Goal: Transaction & Acquisition: Purchase product/service

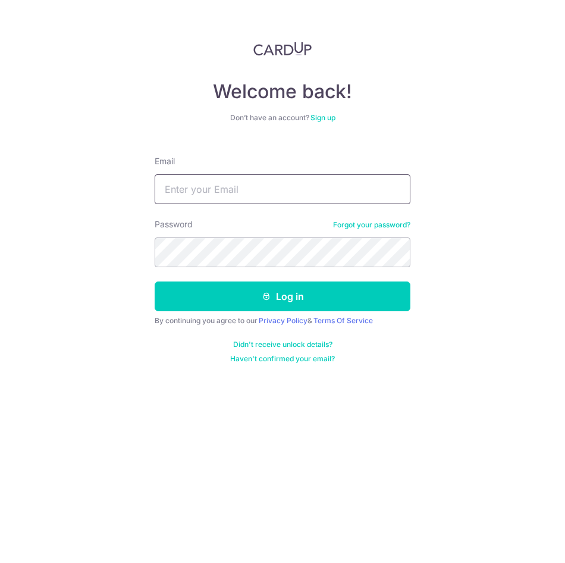
click at [273, 189] on input "Email" at bounding box center [283, 189] width 256 height 30
type input "daphne@maximusracing.com"
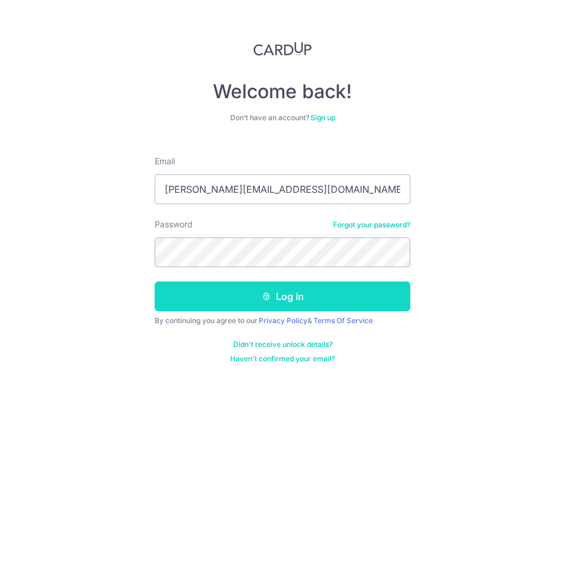
click at [263, 301] on icon "submit" at bounding box center [267, 297] width 10 height 10
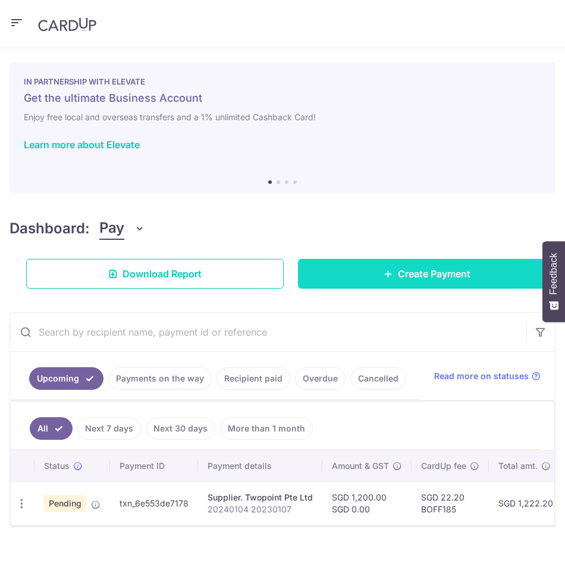
click at [383, 280] on body "daphne@maximusracing.com Maximus Auto Services Pte Ltd Add new company Maximus …" at bounding box center [282, 281] width 565 height 563
click at [415, 281] on link "Create Payment" at bounding box center [427, 274] width 258 height 30
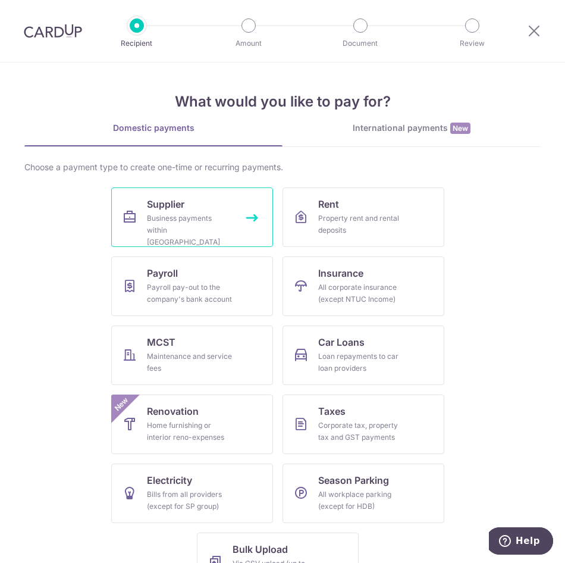
click at [160, 210] on span "Supplier" at bounding box center [165, 204] width 37 height 14
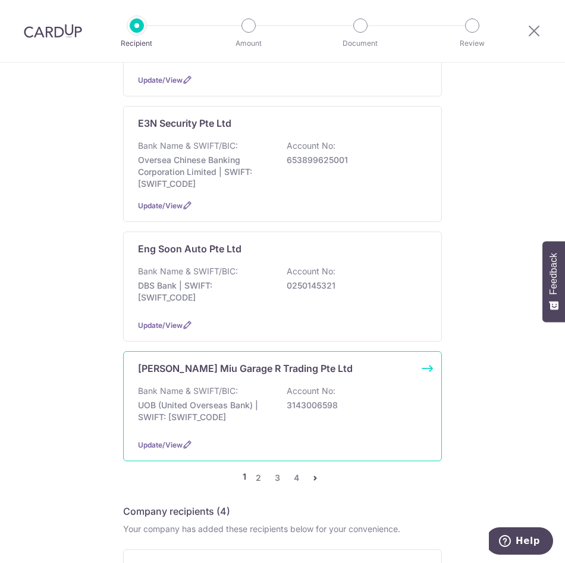
scroll to position [1071, 0]
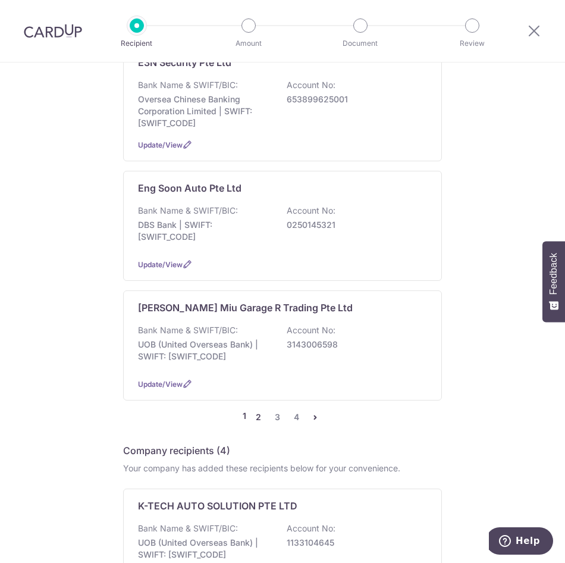
click at [254, 410] on link "2" at bounding box center [258, 417] width 14 height 14
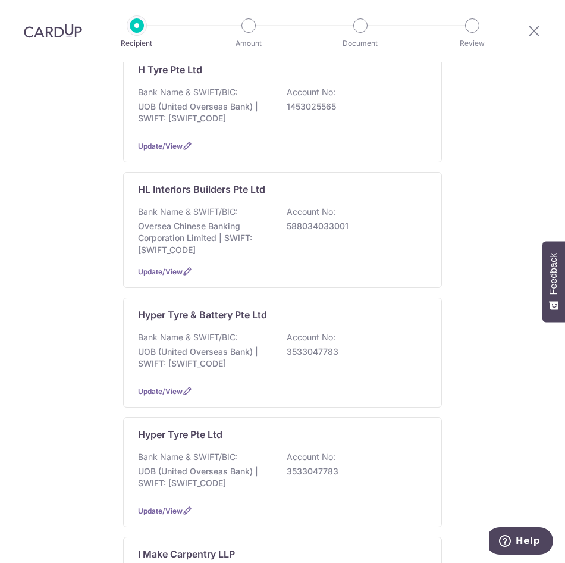
scroll to position [476, 0]
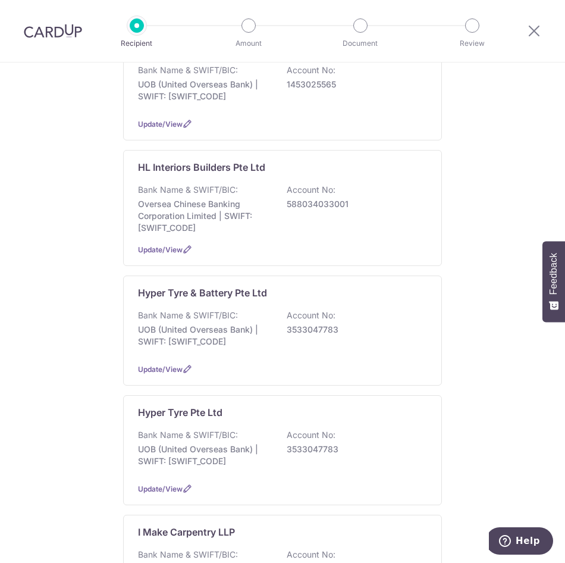
click at [227, 160] on p "HL Interiors Builders Pte Ltd" at bounding box center [201, 167] width 127 height 14
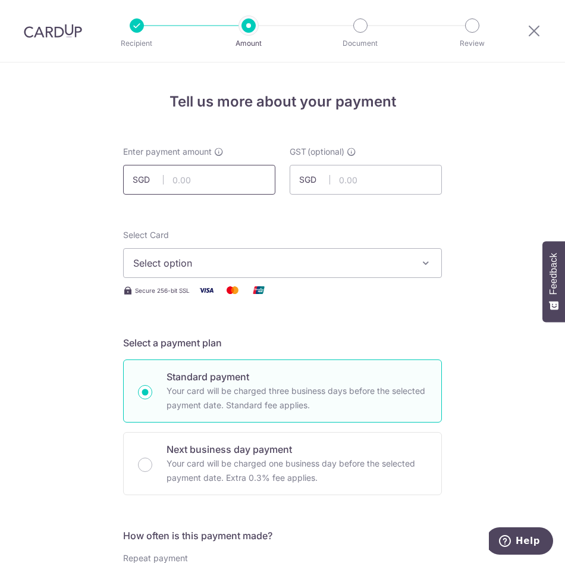
click at [221, 174] on input "text" at bounding box center [199, 180] width 152 height 30
type input "14,322.98"
click at [177, 269] on span "Select option" at bounding box center [271, 263] width 277 height 14
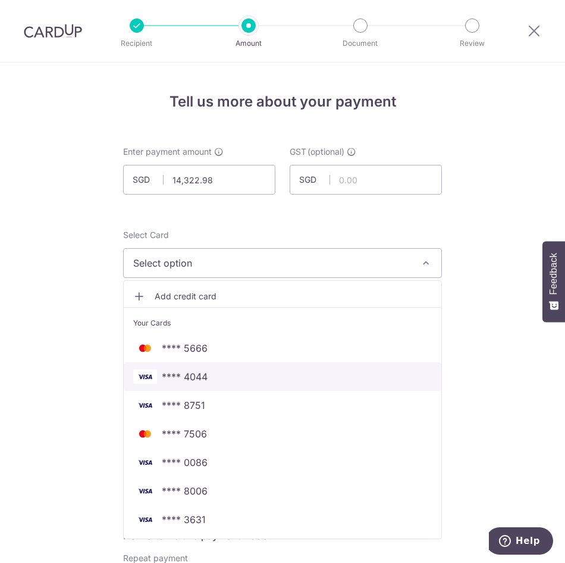
click at [176, 374] on span "**** 4044" at bounding box center [185, 377] width 46 height 14
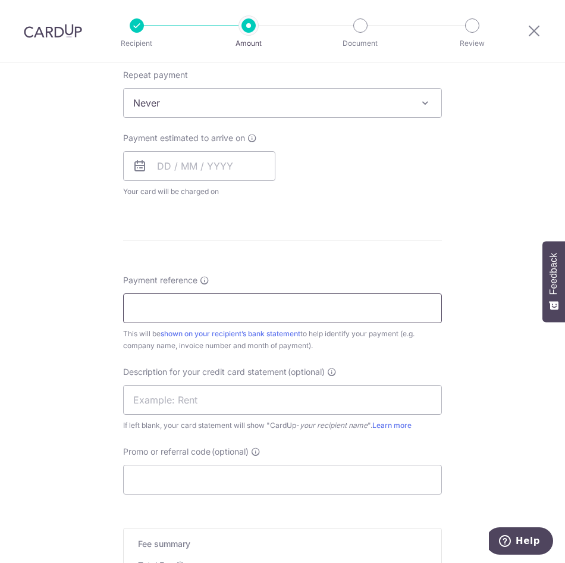
scroll to position [483, 0]
click at [204, 171] on input "text" at bounding box center [199, 167] width 152 height 30
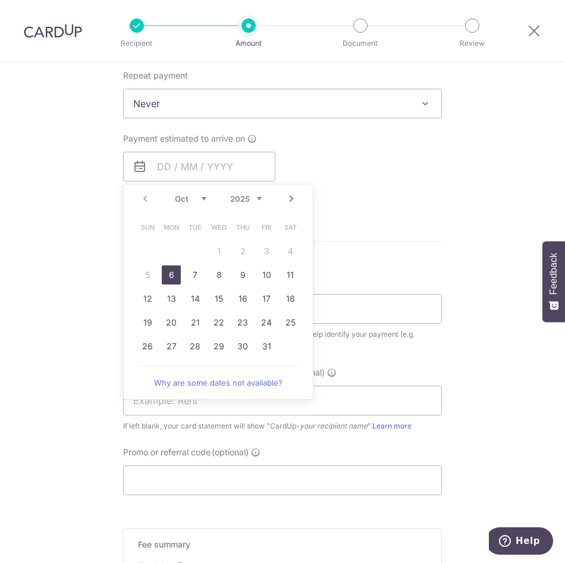
click at [167, 274] on link "6" at bounding box center [171, 274] width 19 height 19
type input "06/10/2025"
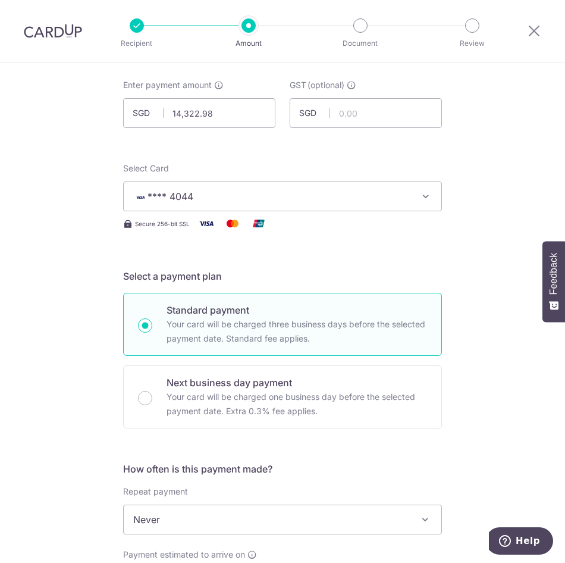
scroll to position [66, 0]
click at [290, 198] on span "**** 4044" at bounding box center [271, 197] width 277 height 14
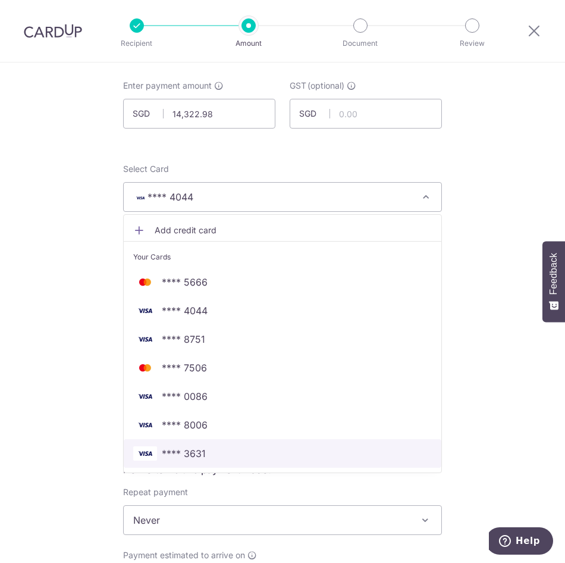
click at [186, 456] on span "**** 3631" at bounding box center [184, 453] width 44 height 14
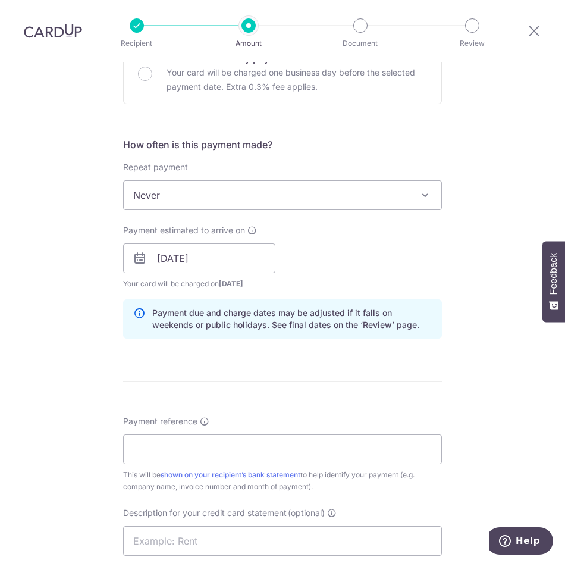
scroll to position [423, 0]
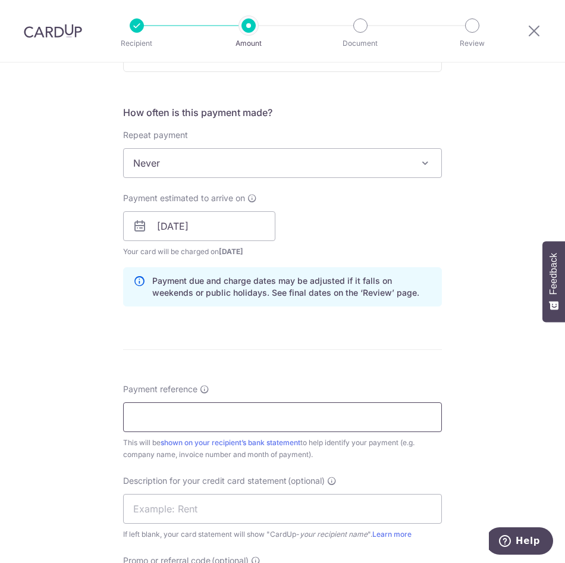
click at [220, 424] on input "Payment reference" at bounding box center [282, 417] width 319 height 30
type input "HLIB25 R 144 Complete"
click at [220, 502] on input "text" at bounding box center [282, 509] width 319 height 30
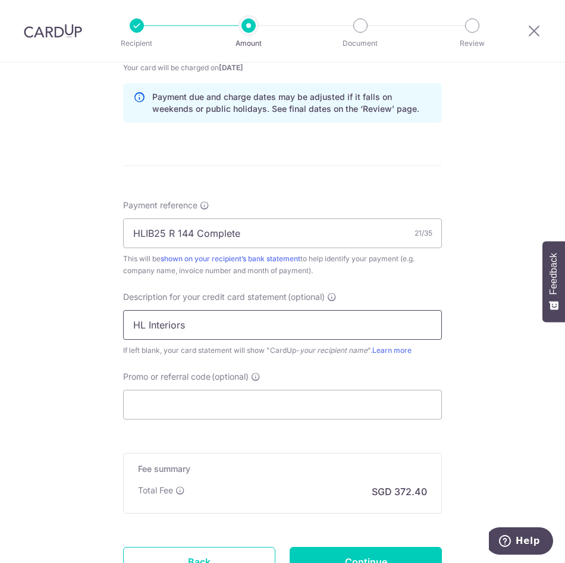
scroll to position [710, 0]
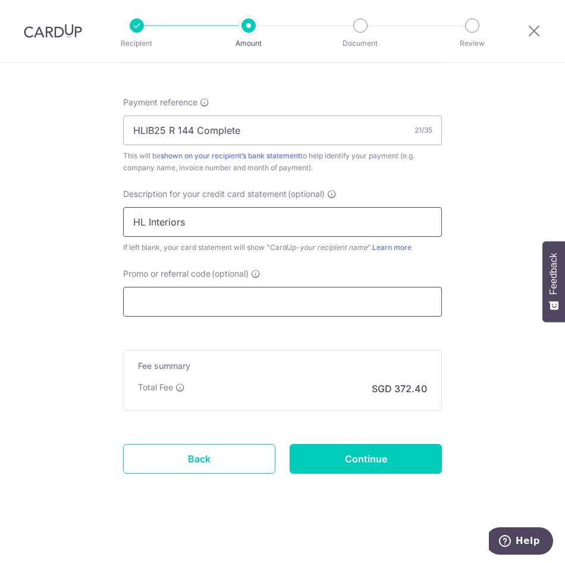
type input "HL Interiors"
click at [256, 295] on input "Promo or referral code (optional)" at bounding box center [282, 302] width 319 height 30
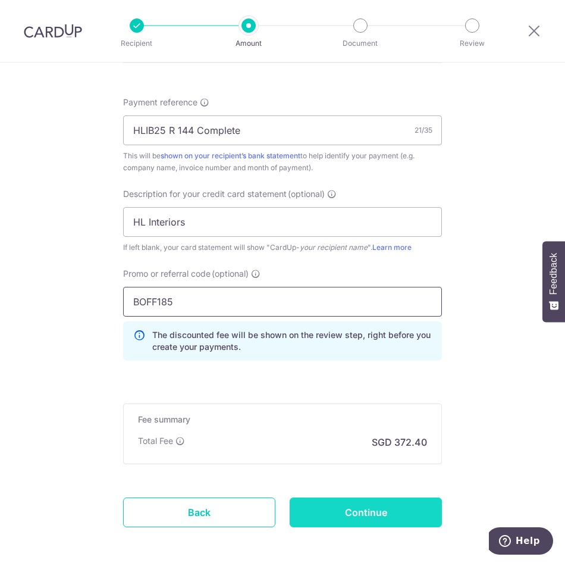
type input "BOFF185"
click at [359, 504] on input "Continue" at bounding box center [366, 513] width 152 height 30
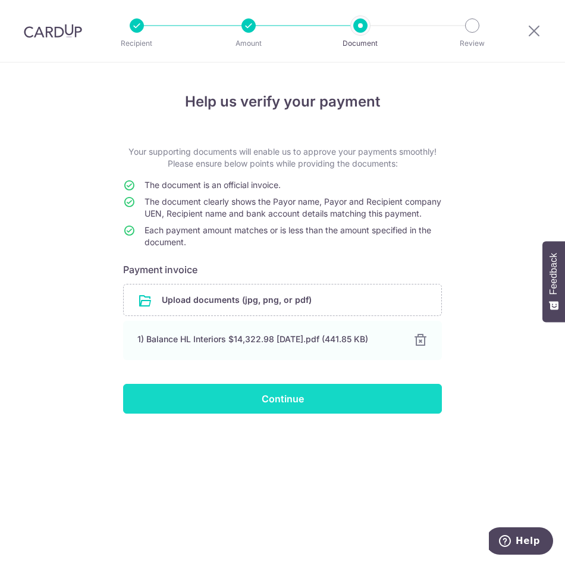
click at [219, 407] on input "Continue" at bounding box center [282, 399] width 319 height 30
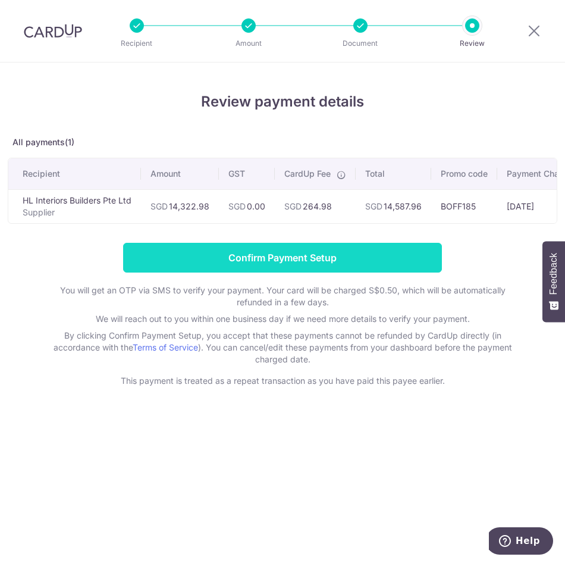
click at [288, 264] on input "Confirm Payment Setup" at bounding box center [282, 258] width 319 height 30
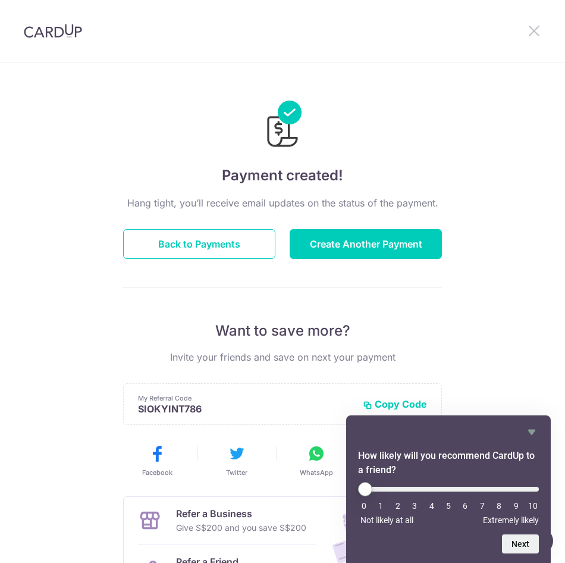
click at [535, 32] on icon at bounding box center [534, 30] width 14 height 15
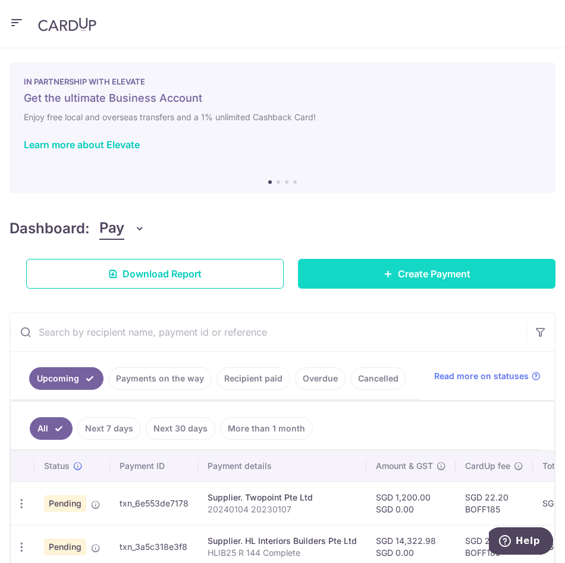
click at [482, 269] on link "Create Payment" at bounding box center [427, 274] width 258 height 30
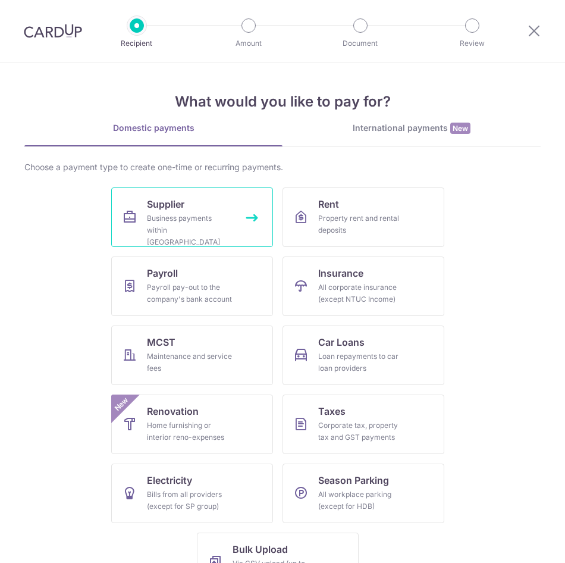
drag, startPoint x: 155, startPoint y: 220, endPoint x: 146, endPoint y: 199, distance: 22.4
click at [155, 220] on div "Business payments within Singapore" at bounding box center [190, 230] width 86 height 36
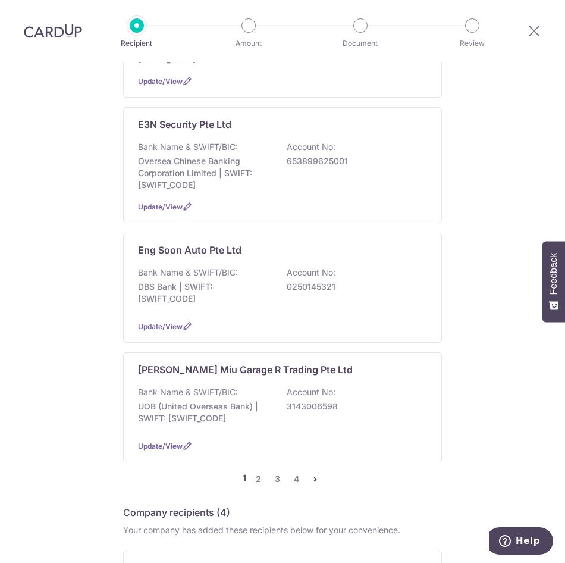
scroll to position [1012, 0]
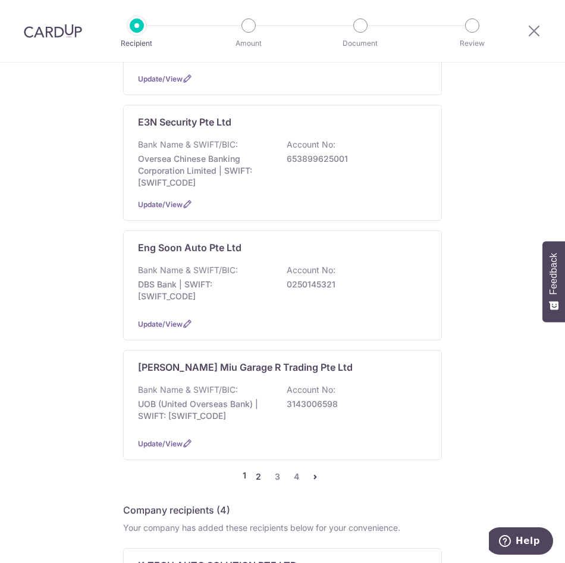
click at [254, 470] on link "2" at bounding box center [258, 477] width 14 height 14
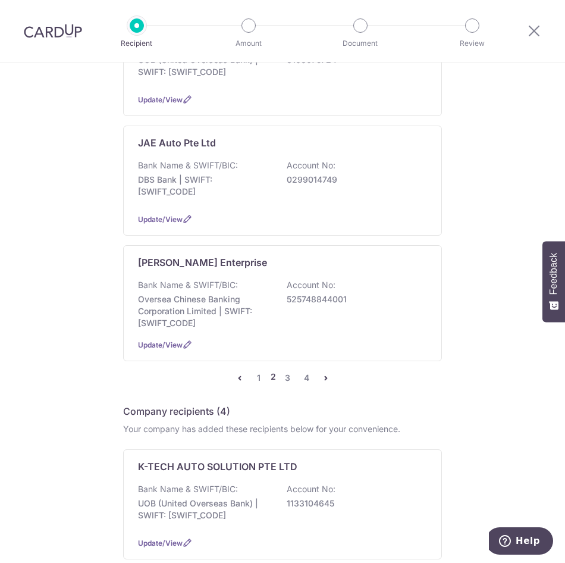
scroll to position [1131, 0]
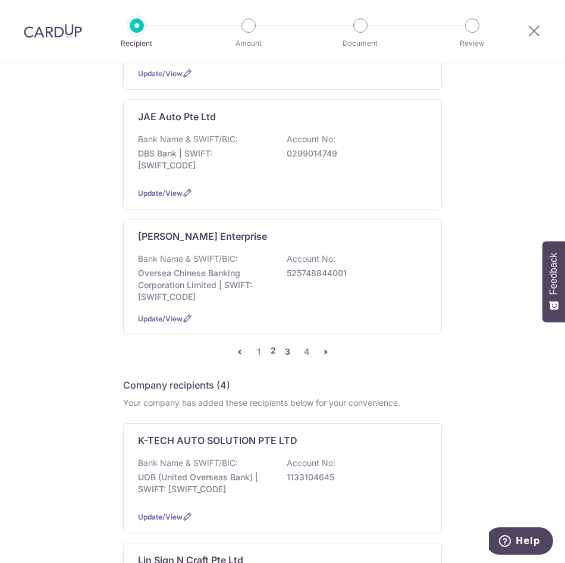
click at [287, 345] on link "3" at bounding box center [288, 352] width 14 height 14
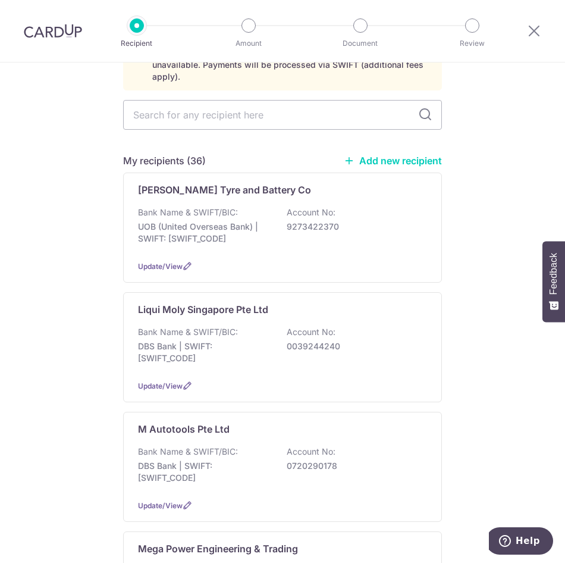
scroll to position [119, 0]
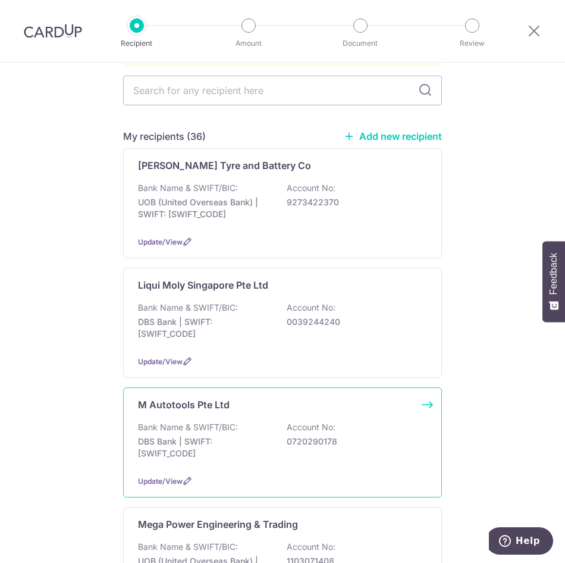
click at [208, 421] on p "Bank Name & SWIFT/BIC:" at bounding box center [188, 427] width 100 height 12
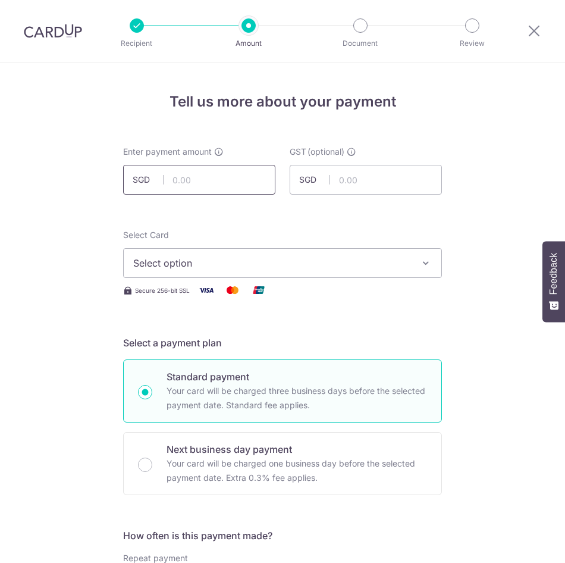
click at [196, 189] on input "text" at bounding box center [199, 180] width 152 height 30
type input "5,000.00"
click at [275, 265] on span "Select option" at bounding box center [271, 263] width 277 height 14
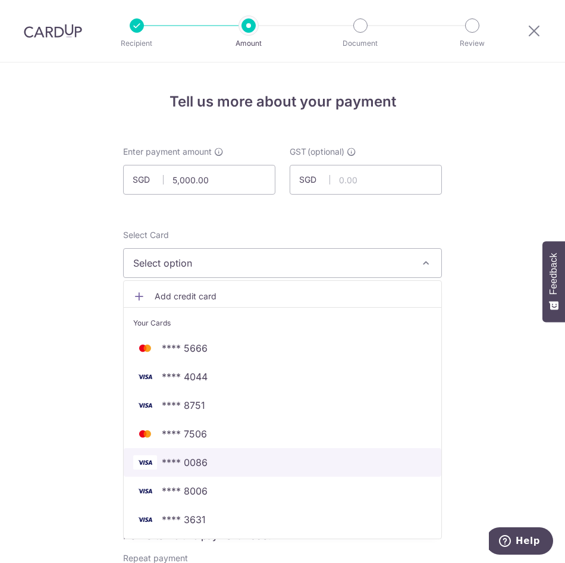
click at [196, 467] on span "**** 0086" at bounding box center [185, 462] width 46 height 14
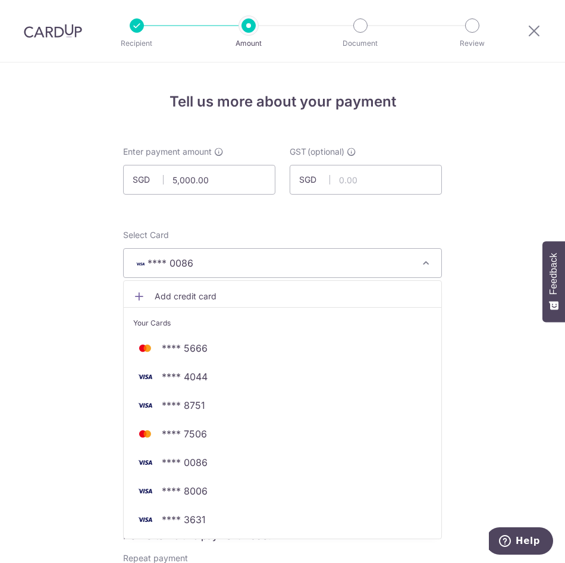
scroll to position [179, 0]
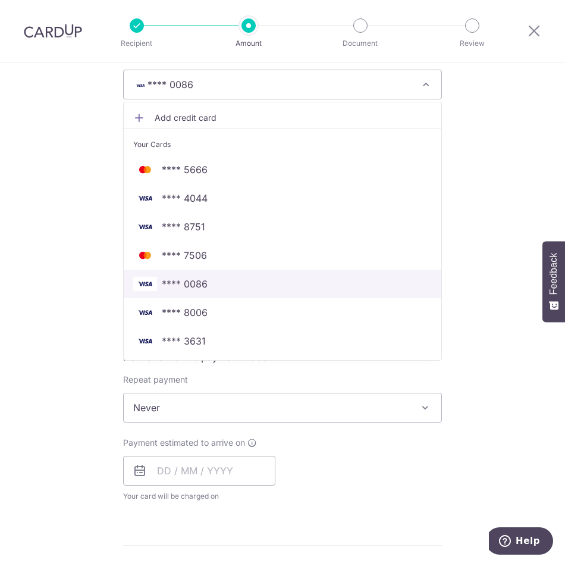
click at [163, 284] on span "**** 0086" at bounding box center [185, 284] width 46 height 14
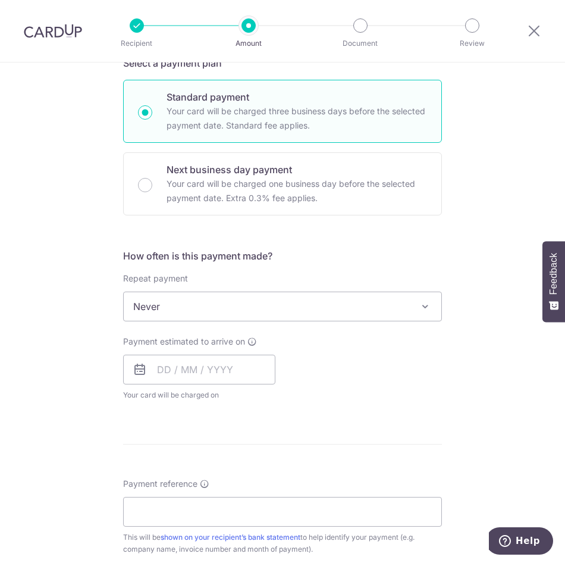
scroll to position [298, 0]
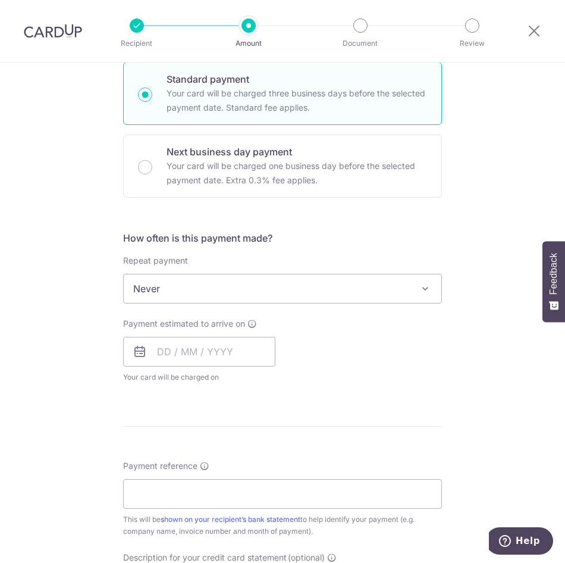
click at [164, 289] on span "Never" at bounding box center [283, 288] width 318 height 29
click at [155, 355] on input "text" at bounding box center [199, 352] width 152 height 30
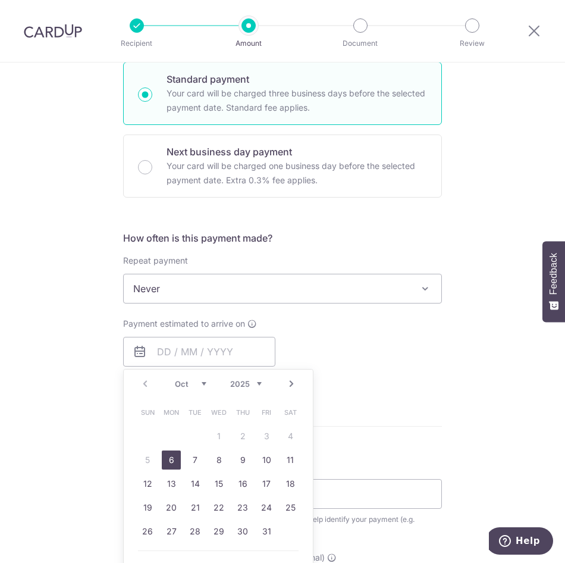
drag, startPoint x: 167, startPoint y: 461, endPoint x: 473, endPoint y: 384, distance: 315.6
click at [167, 461] on link "6" at bounding box center [171, 460] width 19 height 19
type input "06/10/2025"
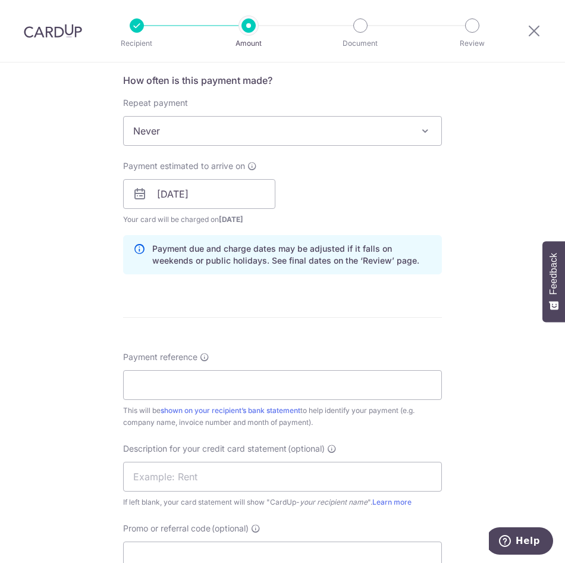
scroll to position [476, 0]
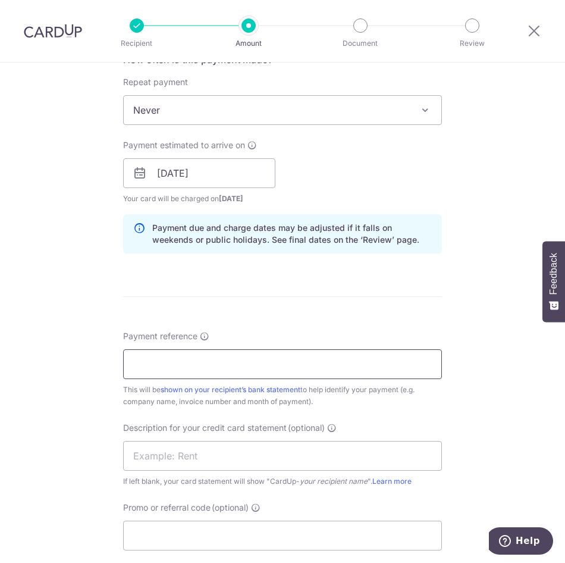
click at [132, 374] on input "Payment reference" at bounding box center [282, 364] width 319 height 30
type input "Maximus MINV25070114"
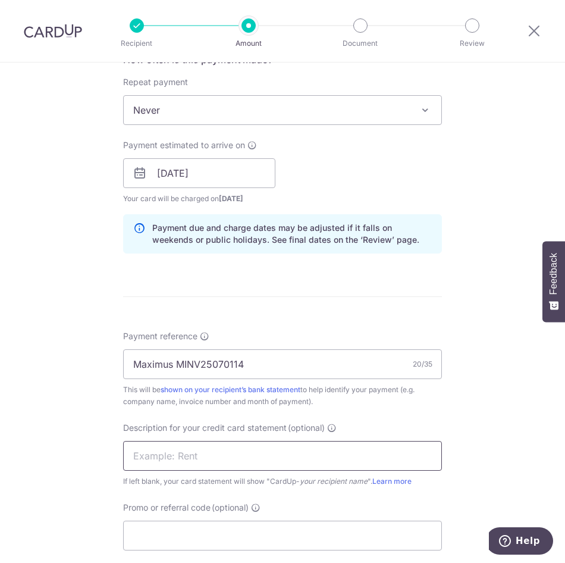
click at [237, 457] on input "text" at bounding box center [282, 456] width 319 height 30
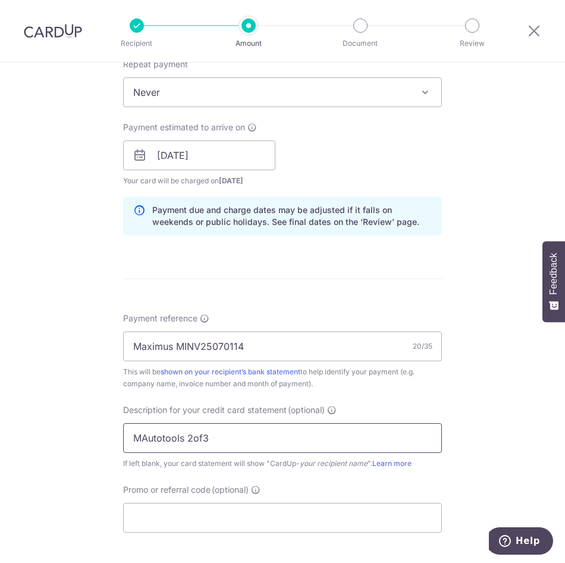
scroll to position [595, 0]
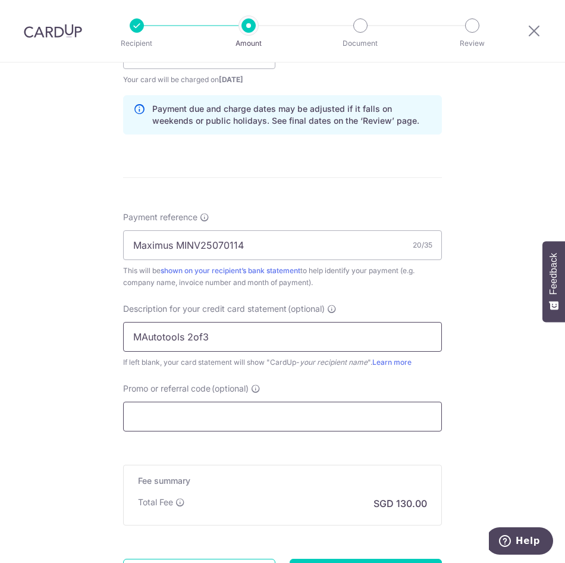
type input "MAutotools 2of3"
click at [248, 407] on input "Promo or referral code (optional)" at bounding box center [282, 417] width 319 height 30
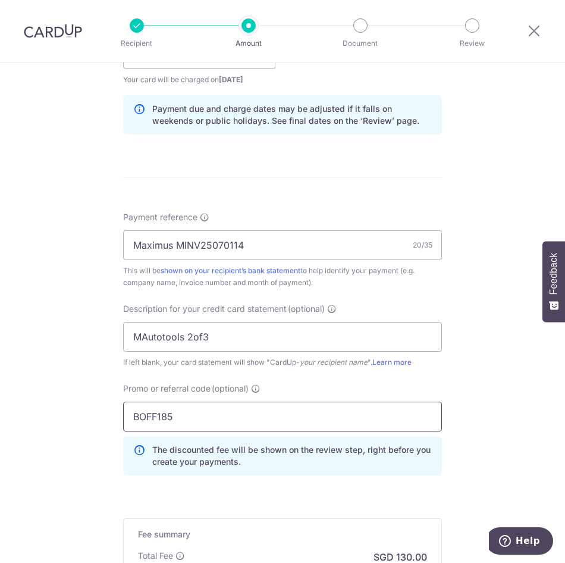
scroll to position [764, 0]
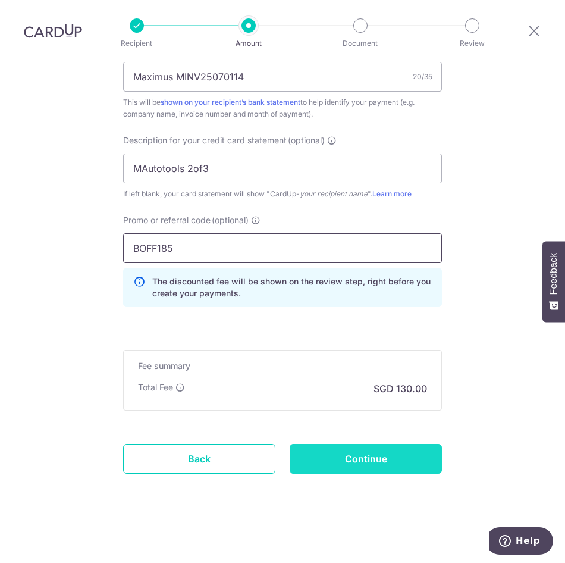
type input "BOFF185"
click at [378, 465] on input "Continue" at bounding box center [366, 459] width 152 height 30
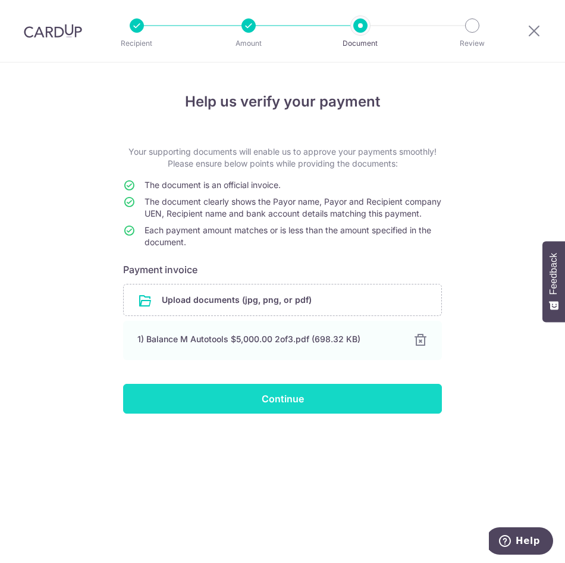
click at [239, 410] on input "Continue" at bounding box center [282, 399] width 319 height 30
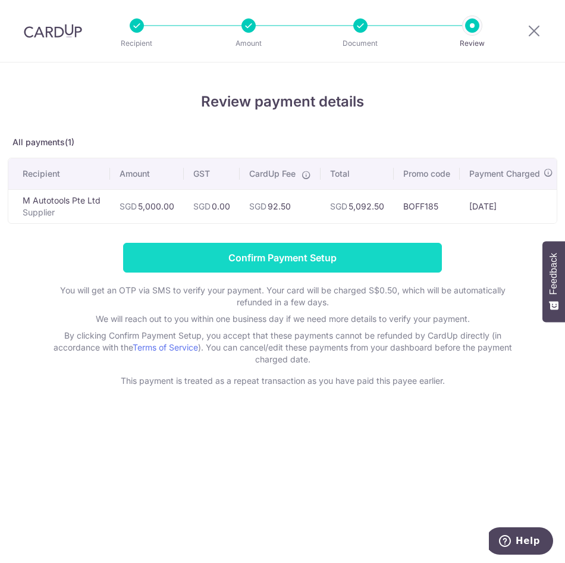
click at [304, 268] on input "Confirm Payment Setup" at bounding box center [282, 258] width 319 height 30
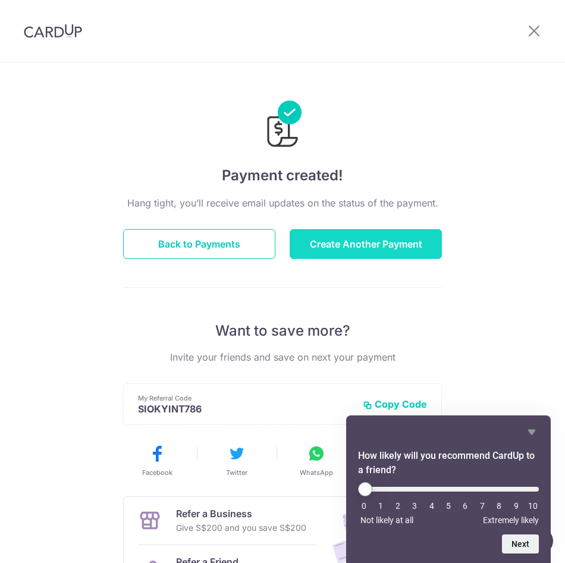
click at [420, 245] on button "Create Another Payment" at bounding box center [366, 244] width 152 height 30
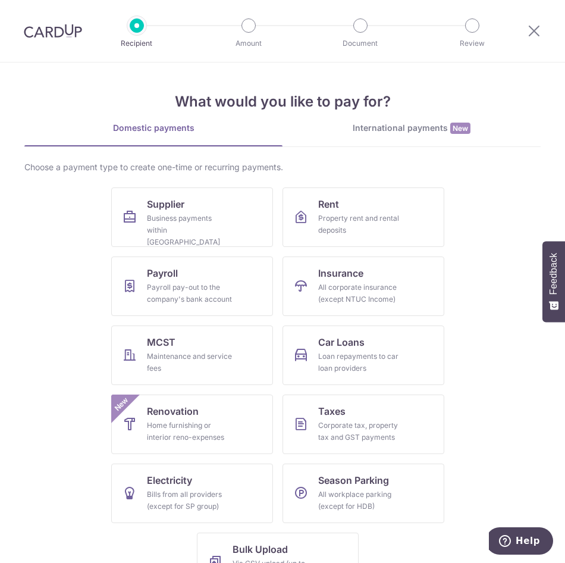
click at [51, 30] on img at bounding box center [53, 31] width 58 height 14
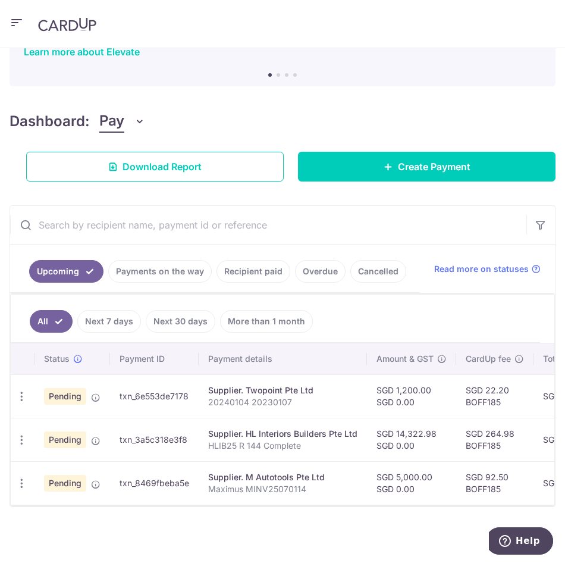
scroll to position [99, 0]
click at [157, 266] on link "Payments on the way" at bounding box center [160, 271] width 104 height 23
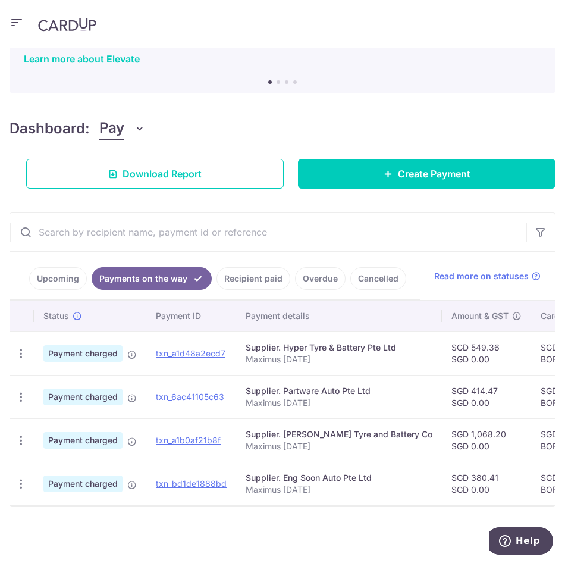
click at [251, 268] on link "Recipient paid" at bounding box center [254, 278] width 74 height 23
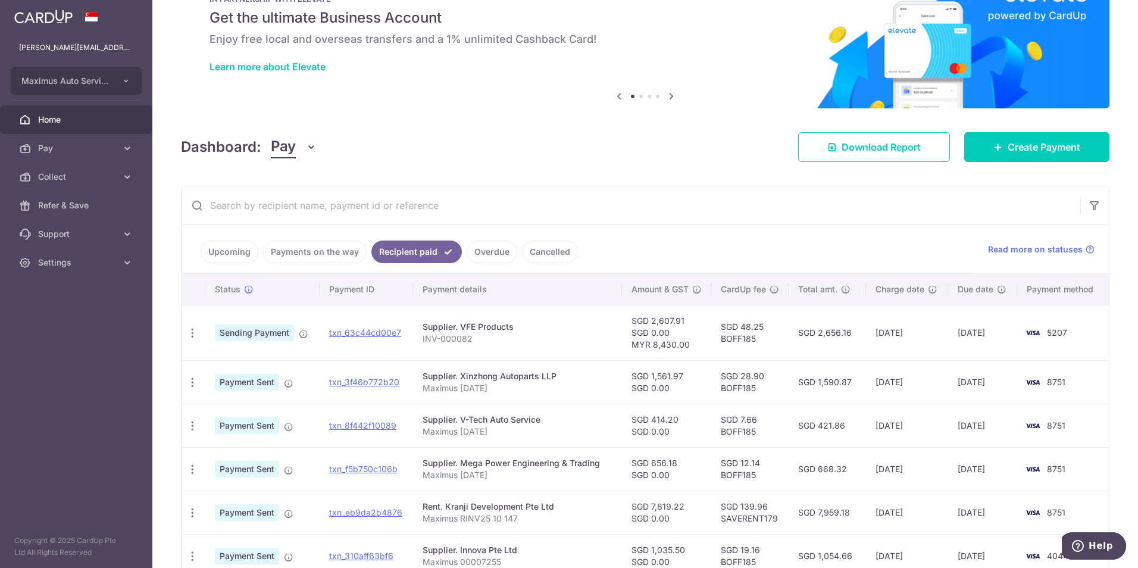
scroll to position [16, 0]
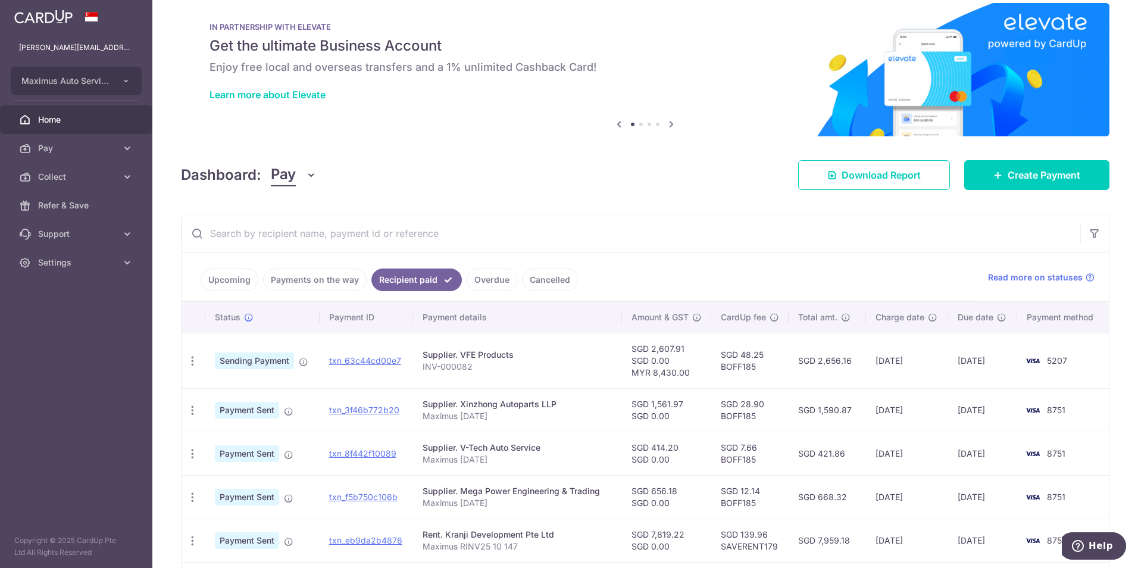
click at [236, 281] on link "Upcoming" at bounding box center [230, 279] width 58 height 23
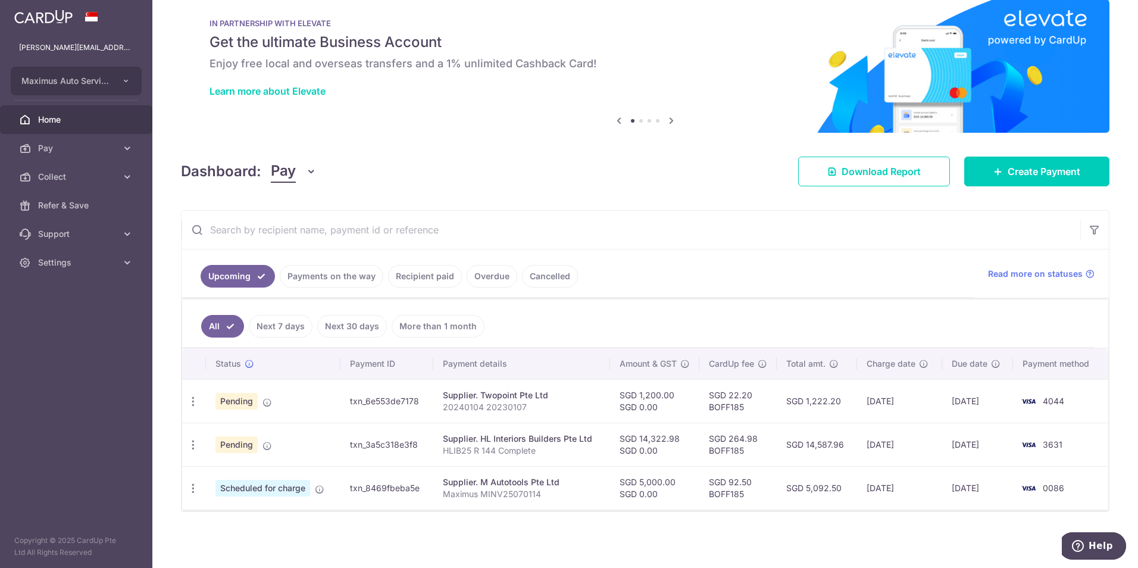
scroll to position [17, 0]
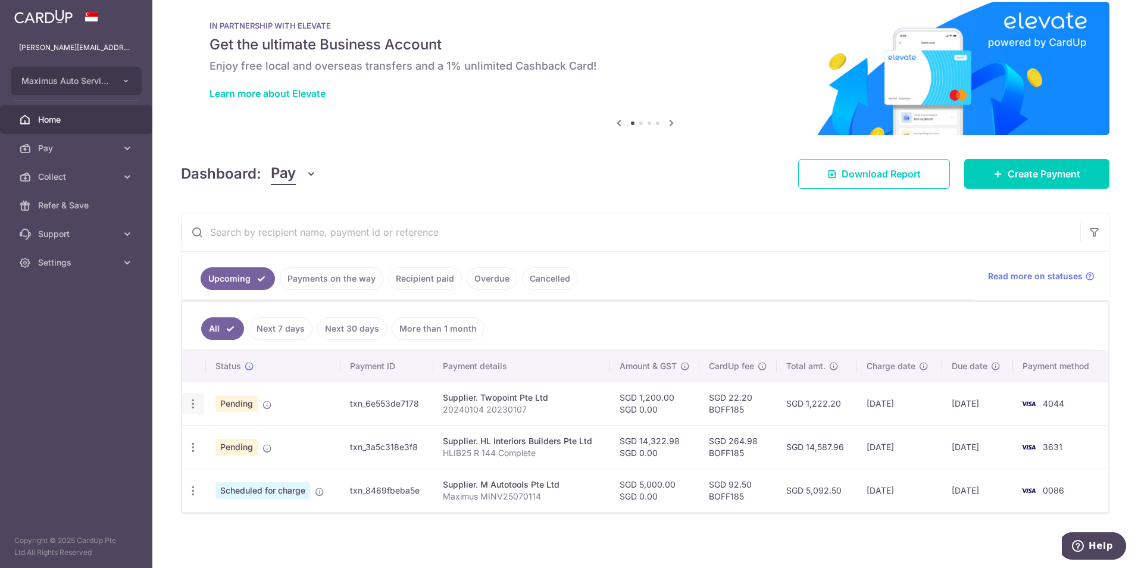
click at [189, 410] on div "Update payment Cancel payment Upload doc" at bounding box center [193, 404] width 22 height 22
click at [192, 404] on icon "button" at bounding box center [193, 404] width 12 height 12
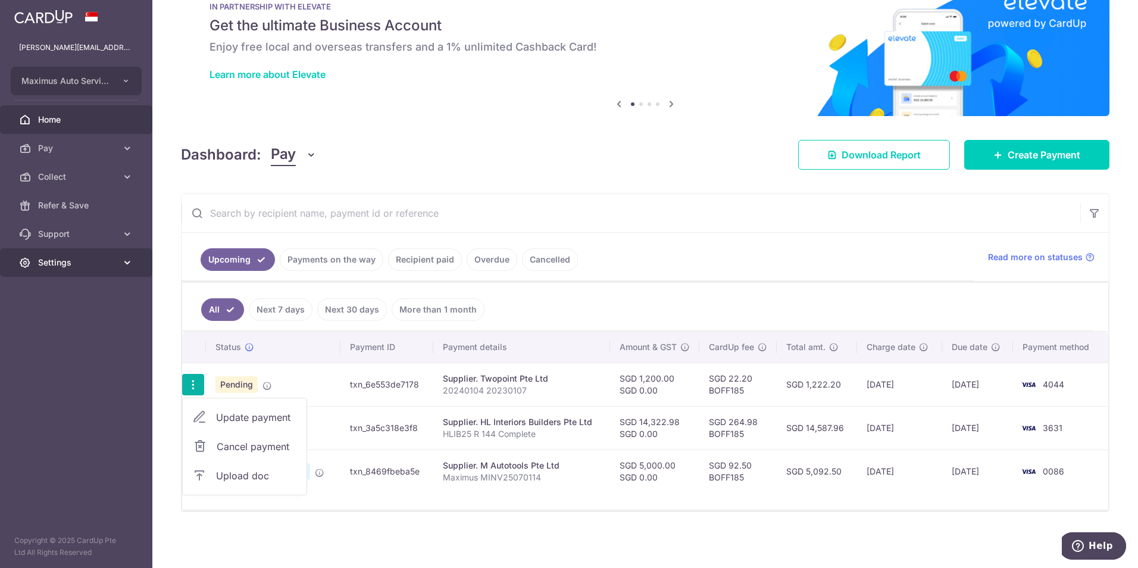
click at [96, 270] on link "Settings" at bounding box center [76, 262] width 152 height 29
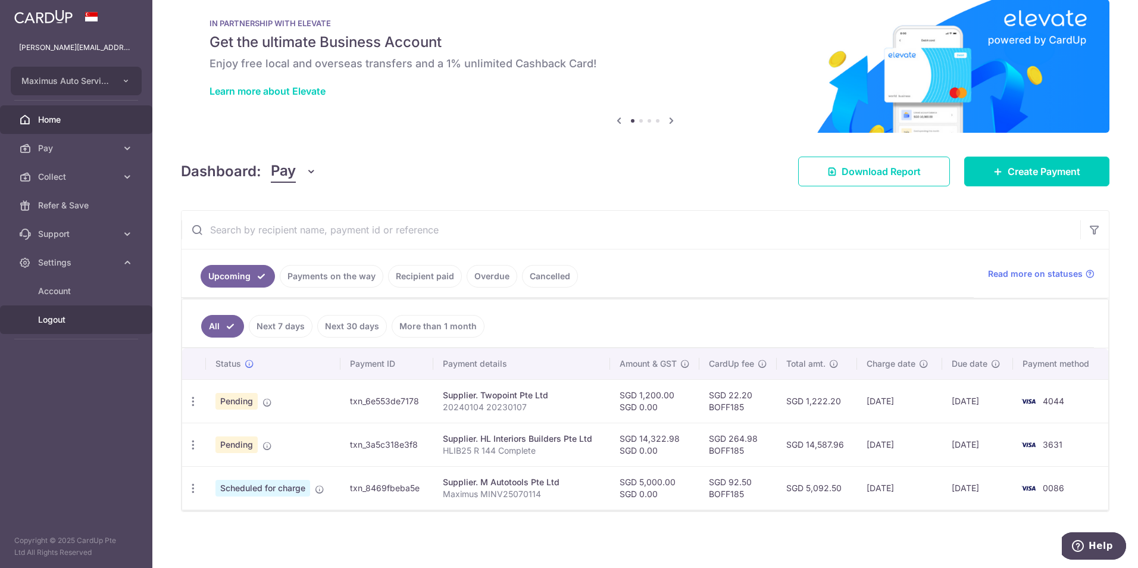
click at [66, 312] on link "Logout" at bounding box center [76, 319] width 152 height 29
